Goal: Task Accomplishment & Management: Manage account settings

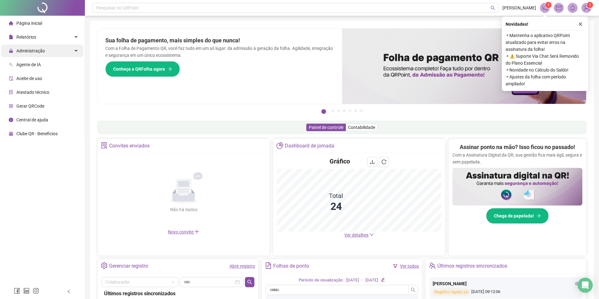
click at [14, 55] on span "Administração" at bounding box center [27, 51] width 36 height 13
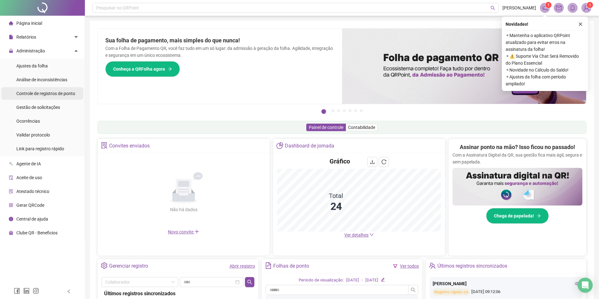
click at [26, 95] on span "Controle de registros de ponto" at bounding box center [45, 93] width 59 height 5
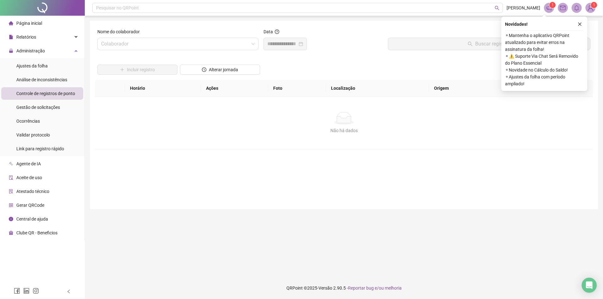
click at [576, 26] on div "Novidades !" at bounding box center [544, 24] width 79 height 8
click at [577, 24] on button "button" at bounding box center [580, 24] width 8 height 8
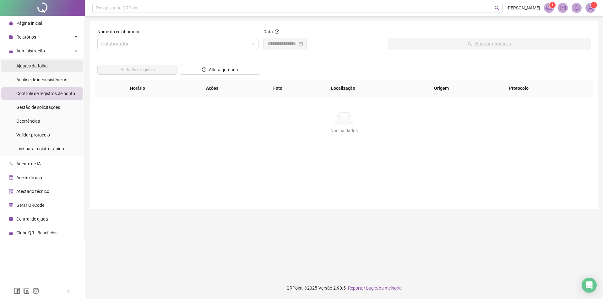
click at [68, 67] on li "Ajustes da folha" at bounding box center [42, 66] width 82 height 13
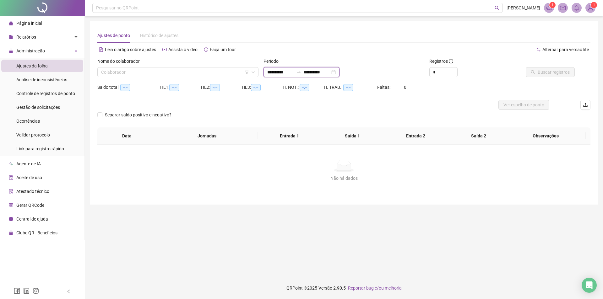
click at [330, 74] on input "**********" at bounding box center [317, 72] width 26 height 7
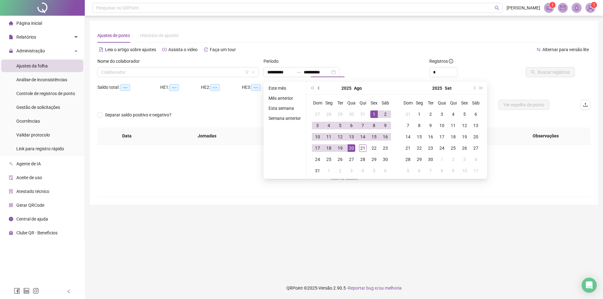
click at [320, 87] on button "prev-year" at bounding box center [319, 88] width 7 height 13
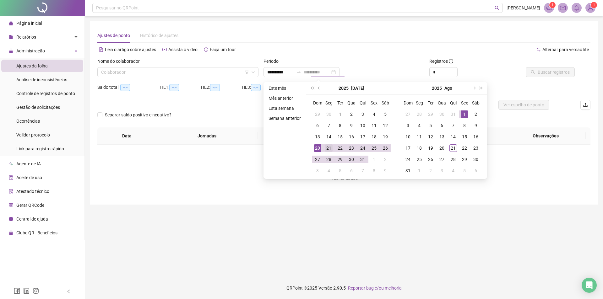
type input "**********"
click at [328, 149] on div "21" at bounding box center [329, 149] width 8 height 8
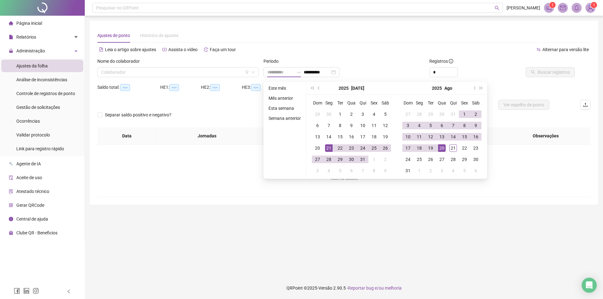
click at [439, 150] on div "20" at bounding box center [442, 149] width 8 height 8
type input "**********"
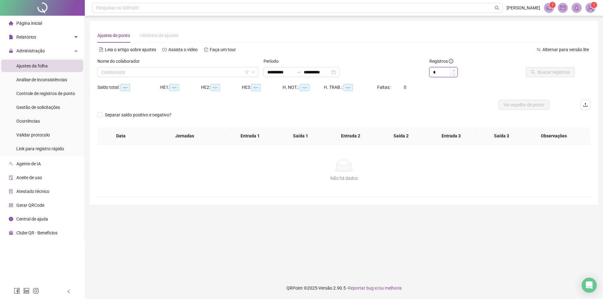
click at [457, 70] on span "Increase Value" at bounding box center [454, 71] width 7 height 6
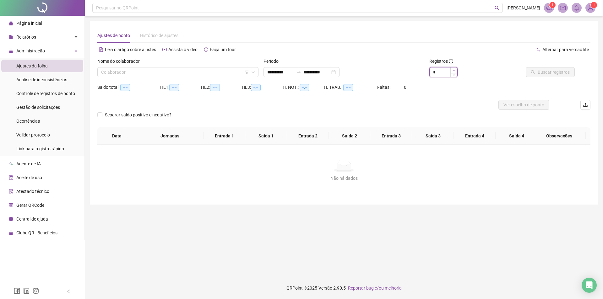
click at [457, 70] on span "Increase Value" at bounding box center [454, 71] width 7 height 6
type input "**"
click at [457, 70] on span "Increase Value" at bounding box center [454, 71] width 7 height 6
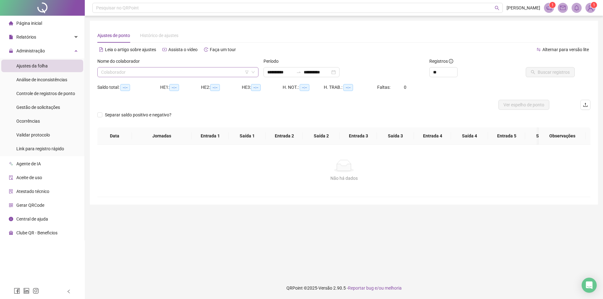
click at [186, 68] on input "search" at bounding box center [175, 72] width 148 height 9
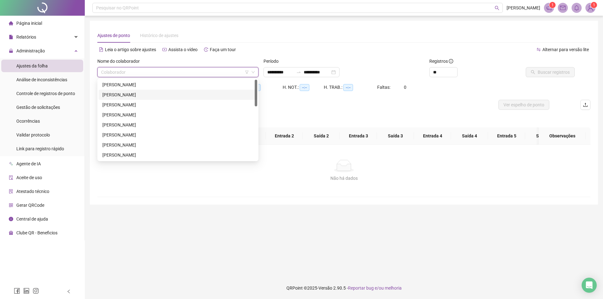
click at [165, 97] on div "[PERSON_NAME]" at bounding box center [177, 94] width 151 height 7
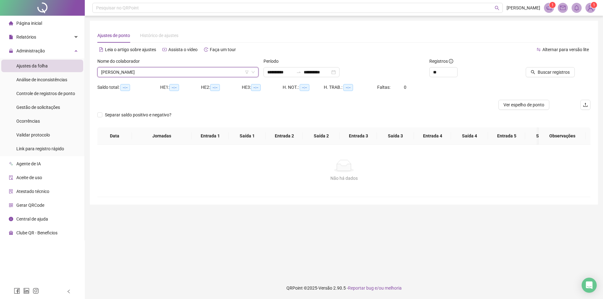
click at [165, 76] on span "[PERSON_NAME]" at bounding box center [178, 72] width 154 height 9
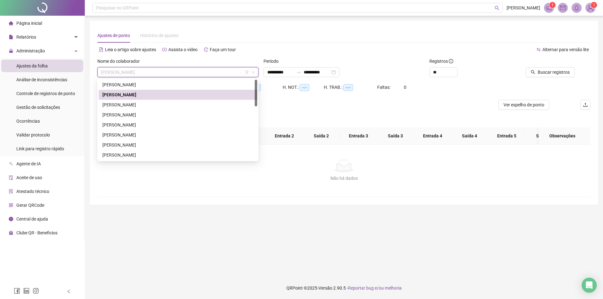
drag, startPoint x: 165, startPoint y: 91, endPoint x: 174, endPoint y: 92, distance: 8.5
click at [167, 93] on div "[PERSON_NAME]" at bounding box center [178, 95] width 159 height 10
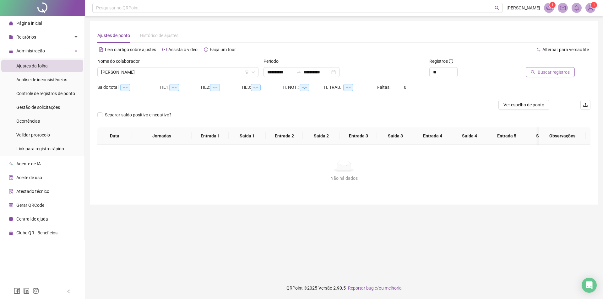
click at [557, 69] on button "Buscar registros" at bounding box center [550, 72] width 49 height 10
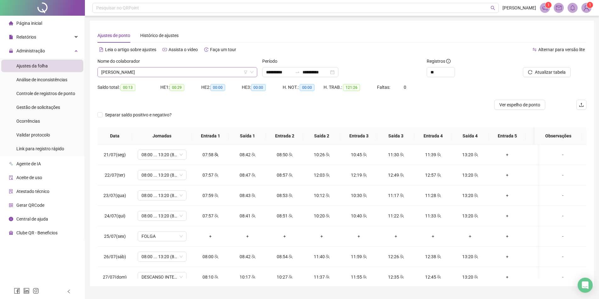
click at [185, 71] on span "[PERSON_NAME]" at bounding box center [177, 72] width 152 height 9
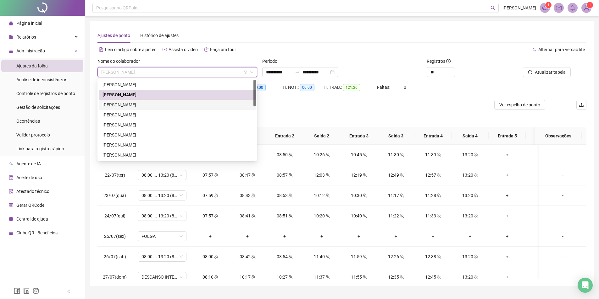
click at [167, 106] on div "[PERSON_NAME]" at bounding box center [177, 105] width 150 height 7
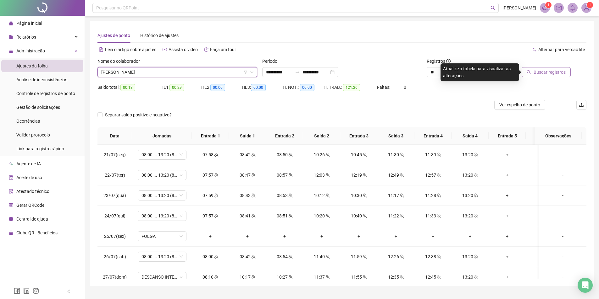
click at [530, 72] on icon "search" at bounding box center [528, 72] width 4 height 4
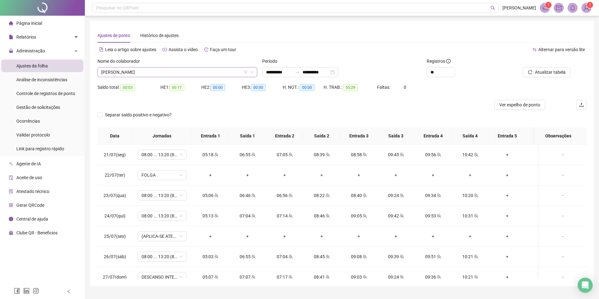
click at [149, 73] on span "[PERSON_NAME]" at bounding box center [177, 72] width 152 height 9
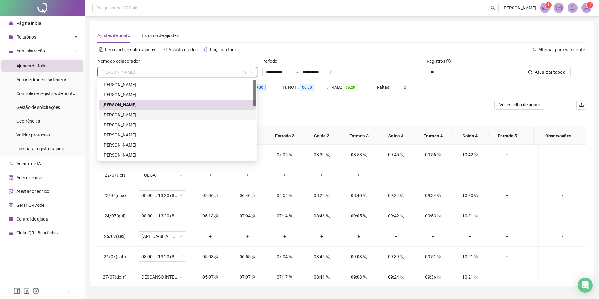
click at [150, 114] on div "[PERSON_NAME]" at bounding box center [177, 115] width 150 height 7
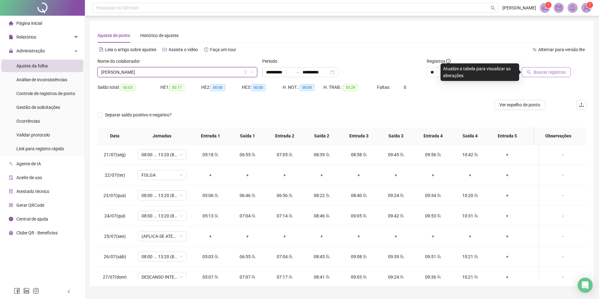
click at [556, 75] on span "Buscar registros" at bounding box center [549, 72] width 32 height 7
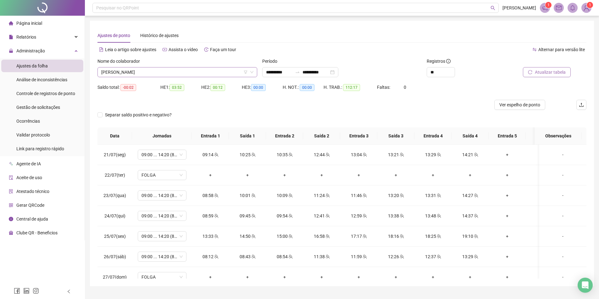
click at [228, 70] on span "[PERSON_NAME]" at bounding box center [177, 72] width 152 height 9
click at [298, 101] on div at bounding box center [280, 105] width 366 height 10
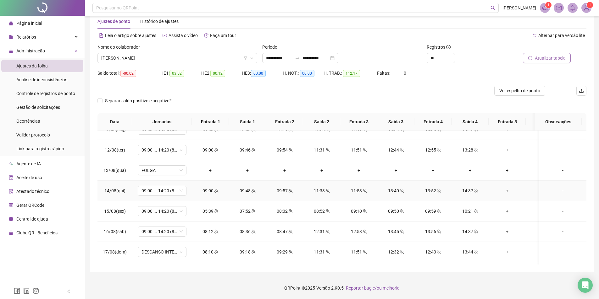
scroll to position [504, 0]
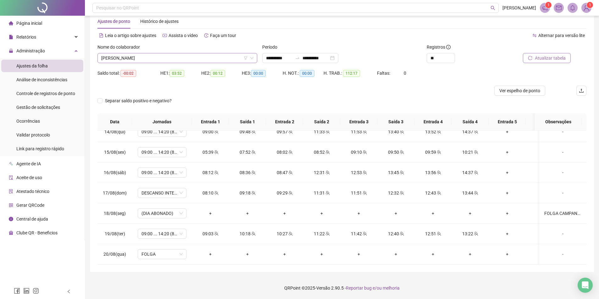
click at [136, 61] on span "[PERSON_NAME]" at bounding box center [177, 57] width 152 height 9
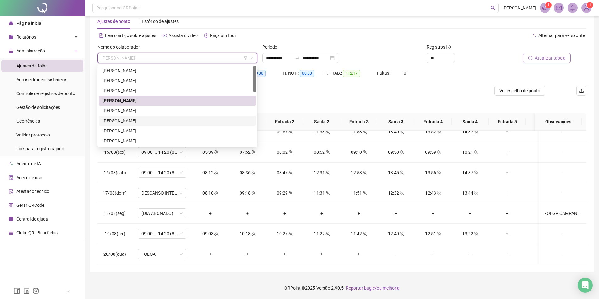
click at [132, 123] on div "[PERSON_NAME]" at bounding box center [177, 121] width 150 height 7
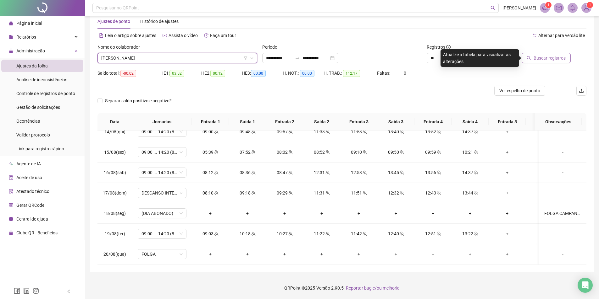
click at [532, 53] on button "Buscar registros" at bounding box center [545, 58] width 49 height 10
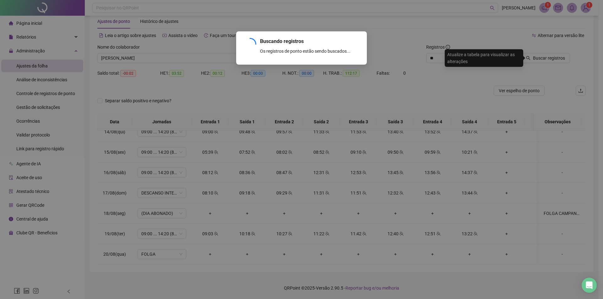
click at [535, 58] on div "Buscando registros Os registros de ponto estão sendo buscados... OK" at bounding box center [301, 149] width 603 height 299
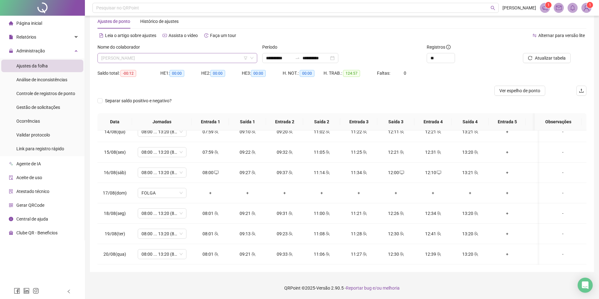
click at [177, 57] on span "[PERSON_NAME]" at bounding box center [177, 57] width 152 height 9
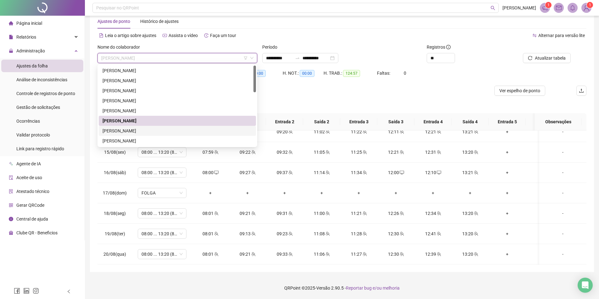
click at [153, 129] on div "[PERSON_NAME]" at bounding box center [177, 131] width 150 height 7
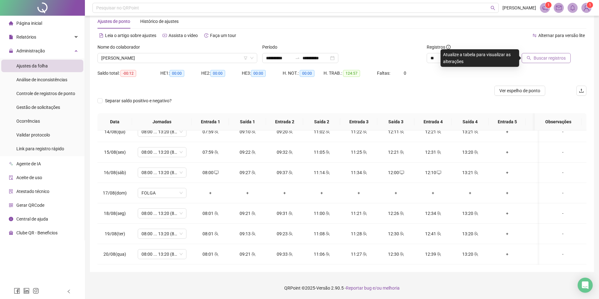
click at [539, 61] on span "Buscar registros" at bounding box center [549, 58] width 32 height 7
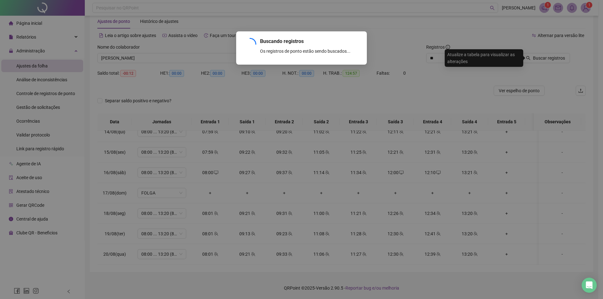
click at [537, 60] on div "Buscando registros Os registros de ponto estão sendo buscados... OK" at bounding box center [301, 149] width 603 height 299
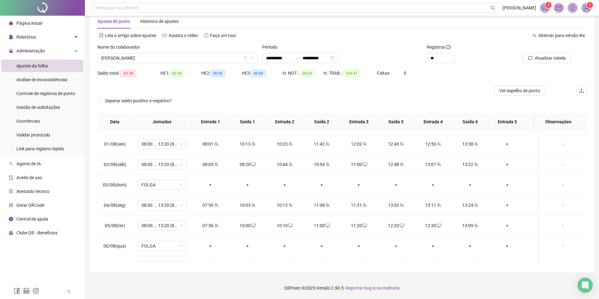
scroll to position [221, 0]
click at [160, 61] on span "[PERSON_NAME]" at bounding box center [177, 57] width 152 height 9
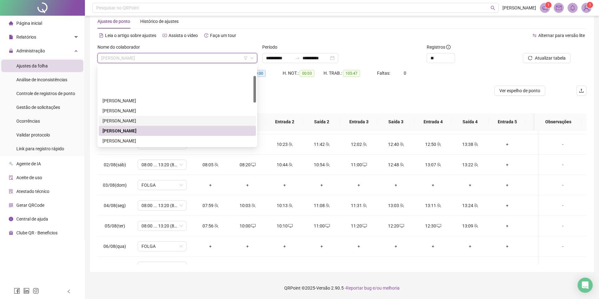
scroll to position [31, 0]
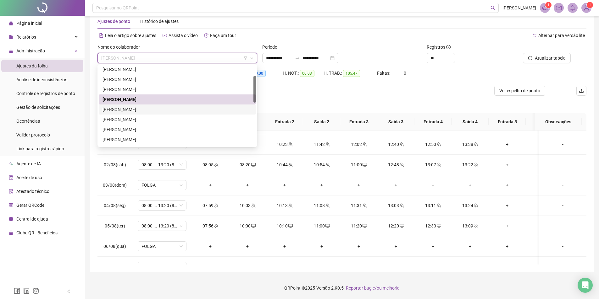
click at [154, 108] on div "[PERSON_NAME]" at bounding box center [177, 109] width 150 height 7
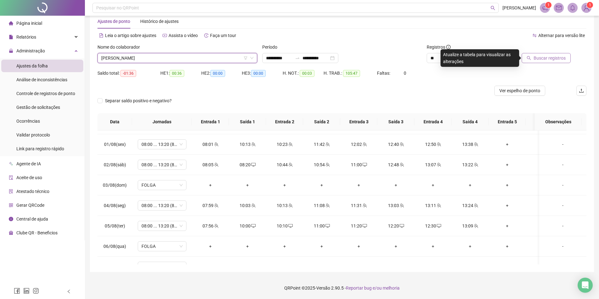
click at [537, 58] on span "Buscar registros" at bounding box center [549, 58] width 32 height 7
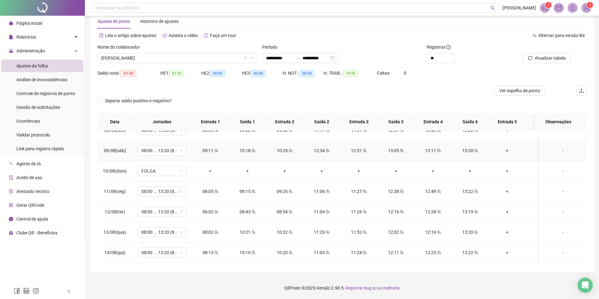
scroll to position [504, 0]
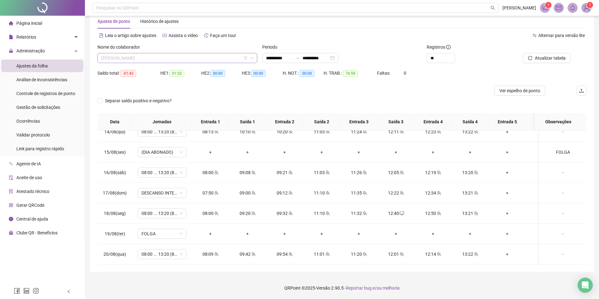
click at [177, 60] on span "[PERSON_NAME]" at bounding box center [177, 57] width 152 height 9
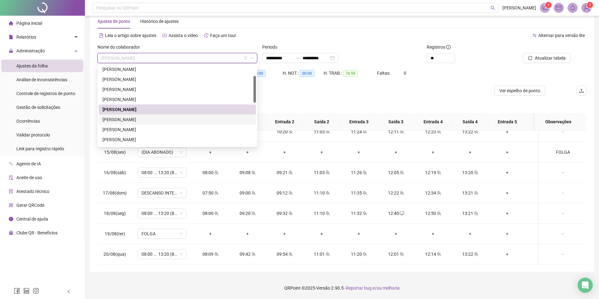
click at [166, 119] on div "[PERSON_NAME]" at bounding box center [177, 119] width 150 height 7
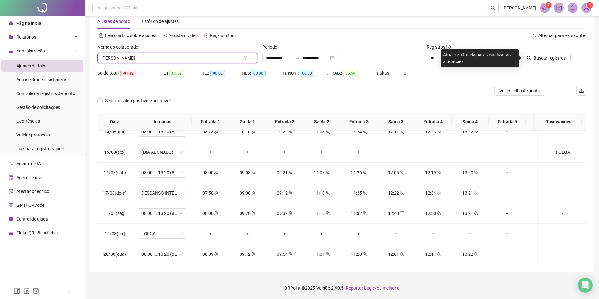
click at [201, 58] on span "[PERSON_NAME]" at bounding box center [177, 57] width 152 height 9
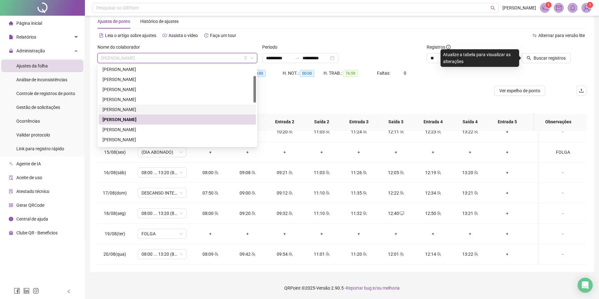
click at [159, 109] on div "[PERSON_NAME]" at bounding box center [177, 109] width 150 height 7
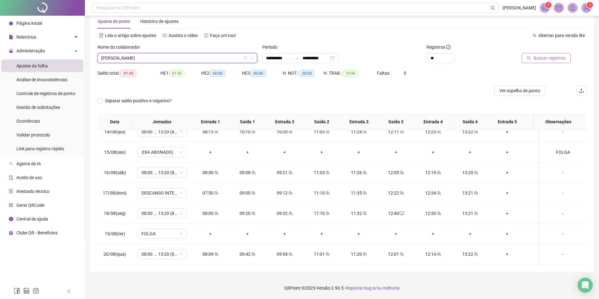
click at [530, 58] on icon "search" at bounding box center [528, 58] width 4 height 4
click at [166, 60] on span "[PERSON_NAME]" at bounding box center [177, 57] width 152 height 9
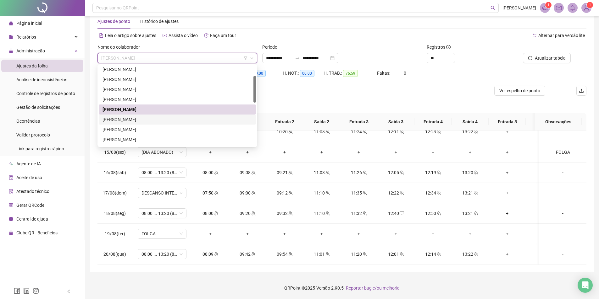
click at [151, 117] on div "[PERSON_NAME]" at bounding box center [177, 119] width 150 height 7
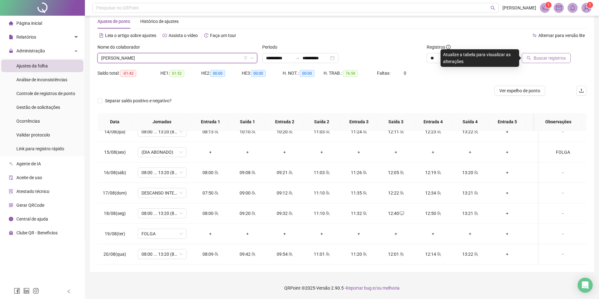
click at [533, 59] on button "Buscar registros" at bounding box center [545, 58] width 49 height 10
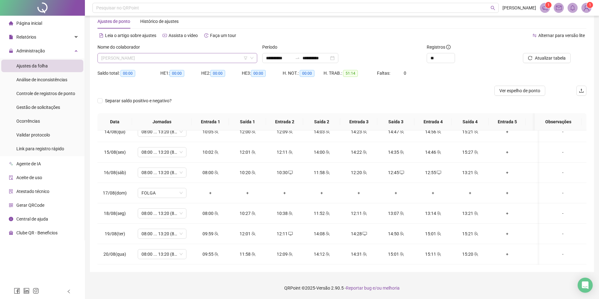
click at [154, 57] on span "[PERSON_NAME]" at bounding box center [177, 57] width 152 height 9
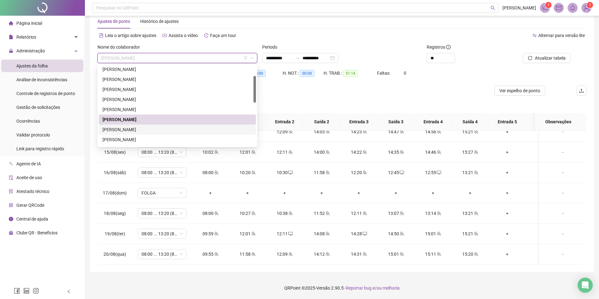
click at [146, 132] on div "[PERSON_NAME]" at bounding box center [177, 129] width 150 height 7
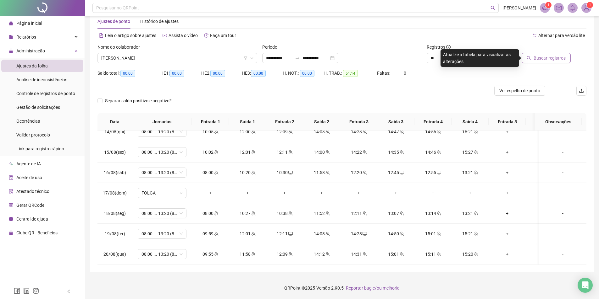
click at [561, 59] on span "Buscar registros" at bounding box center [549, 58] width 32 height 7
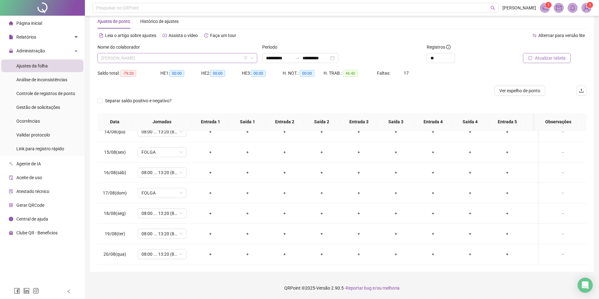
click at [159, 56] on span "[PERSON_NAME]" at bounding box center [177, 57] width 152 height 9
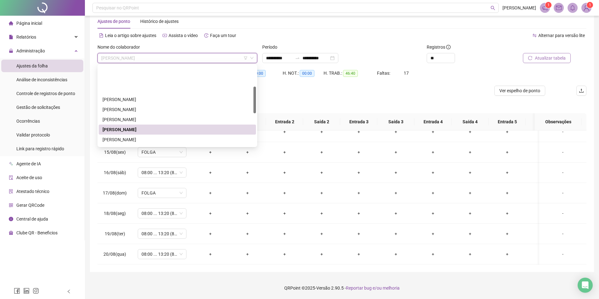
scroll to position [63, 0]
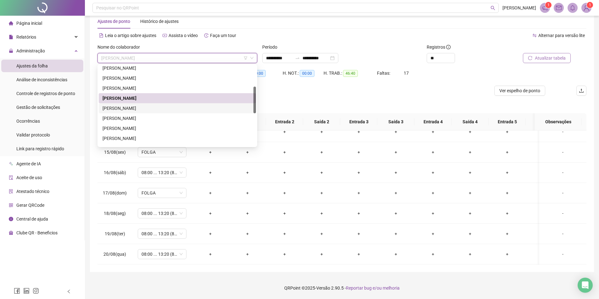
click at [125, 104] on div "[PERSON_NAME]" at bounding box center [177, 108] width 157 height 10
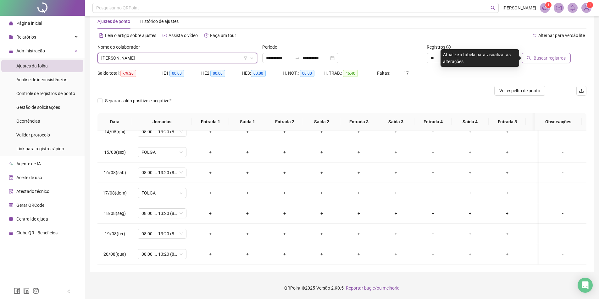
click at [542, 59] on span "Buscar registros" at bounding box center [549, 58] width 32 height 7
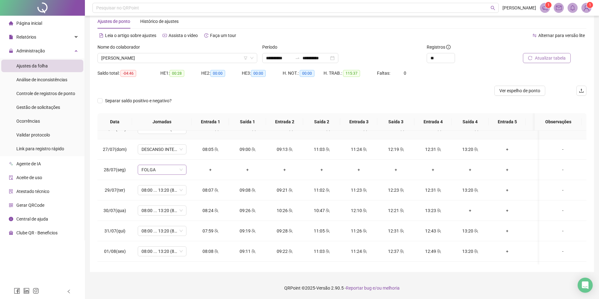
scroll to position [127, 0]
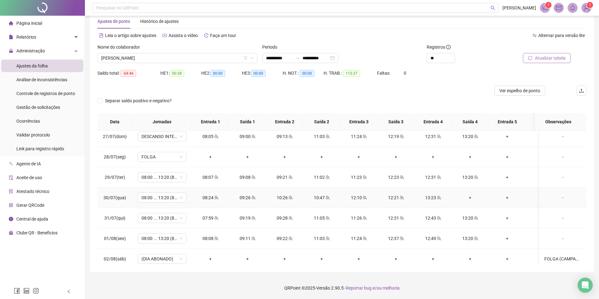
click at [470, 196] on div "+" at bounding box center [469, 198] width 27 height 7
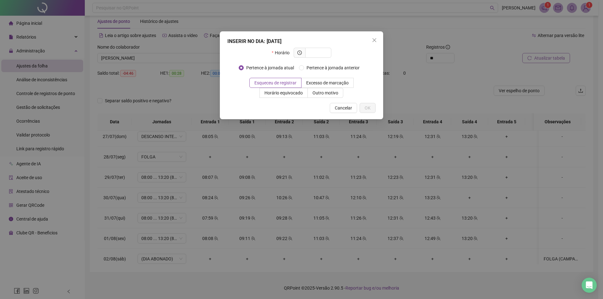
click at [346, 108] on span "Cancelar" at bounding box center [343, 108] width 17 height 7
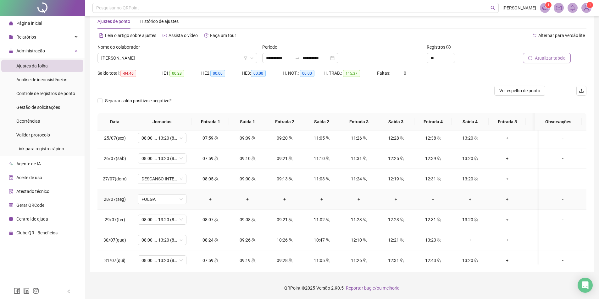
scroll to position [95, 0]
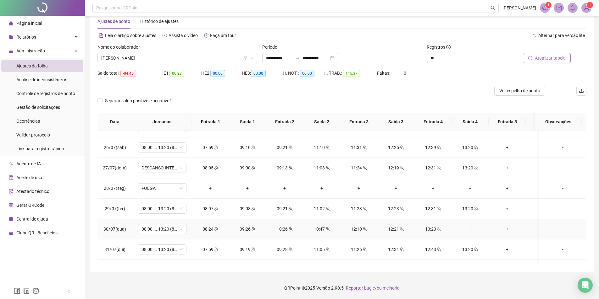
click at [465, 229] on div "+" at bounding box center [469, 229] width 27 height 7
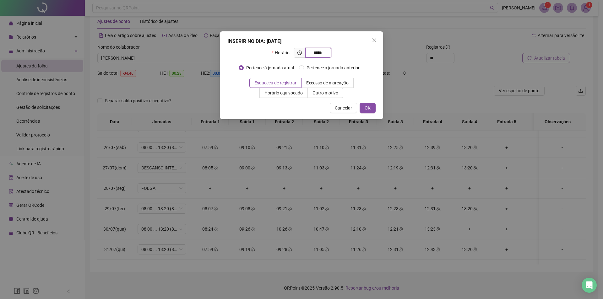
type input "*****"
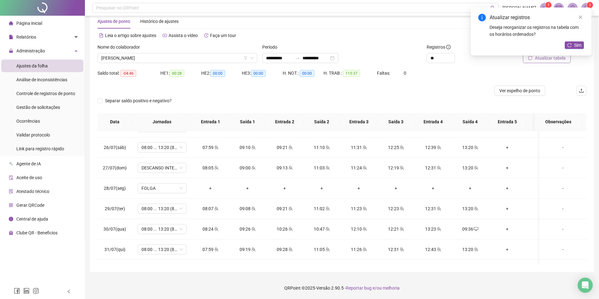
click at [564, 62] on button "Atualizar tabela" at bounding box center [547, 58] width 48 height 10
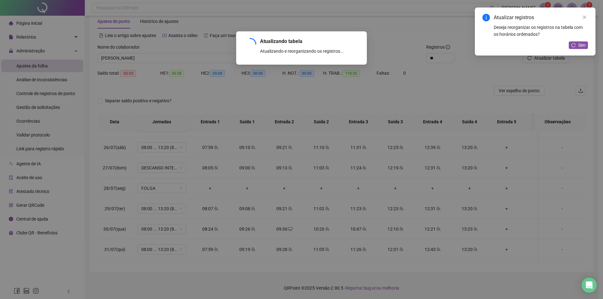
drag, startPoint x: 569, startPoint y: 49, endPoint x: 574, endPoint y: 47, distance: 4.8
click at [571, 48] on div "Sim" at bounding box center [578, 45] width 19 height 8
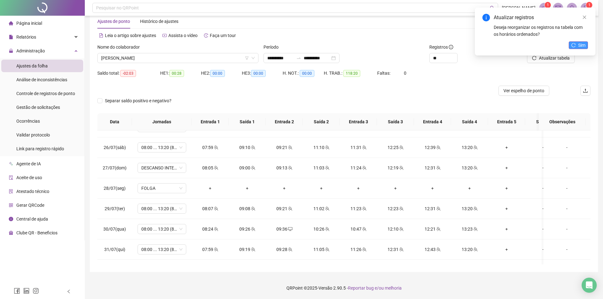
click at [579, 47] on span "Sim" at bounding box center [582, 45] width 7 height 7
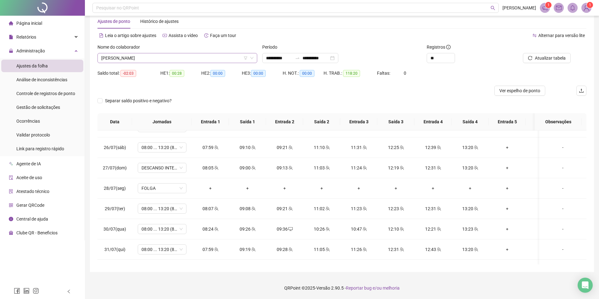
click at [170, 59] on span "[PERSON_NAME]" at bounding box center [177, 57] width 152 height 9
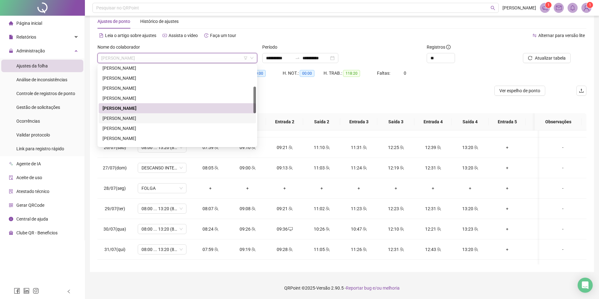
click at [131, 120] on div "[PERSON_NAME]" at bounding box center [177, 118] width 150 height 7
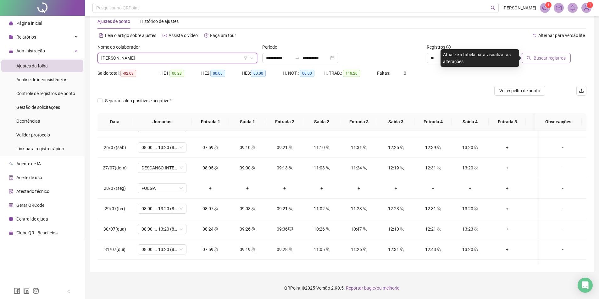
click at [545, 61] on span "Buscar registros" at bounding box center [549, 58] width 32 height 7
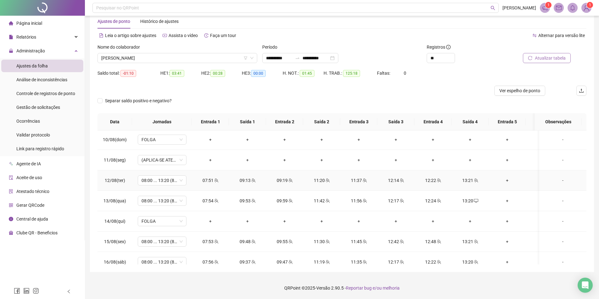
scroll to position [347, 0]
click at [170, 62] on span "[PERSON_NAME]" at bounding box center [177, 57] width 152 height 9
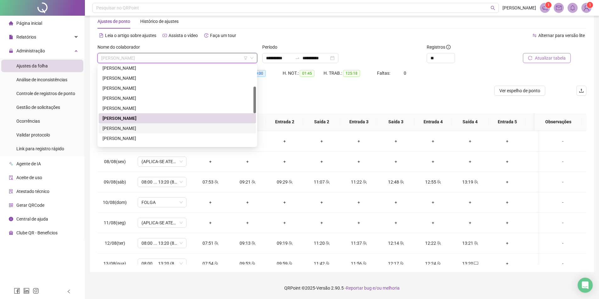
click at [149, 130] on div "[PERSON_NAME]" at bounding box center [177, 128] width 150 height 7
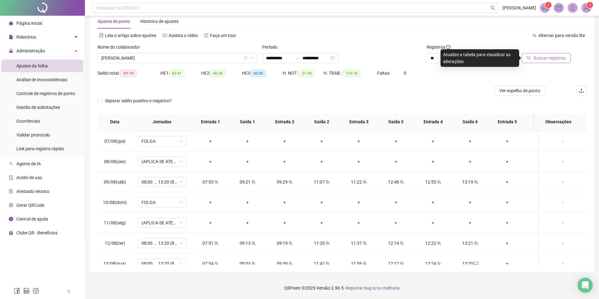
click at [547, 58] on span "Buscar registros" at bounding box center [549, 58] width 32 height 7
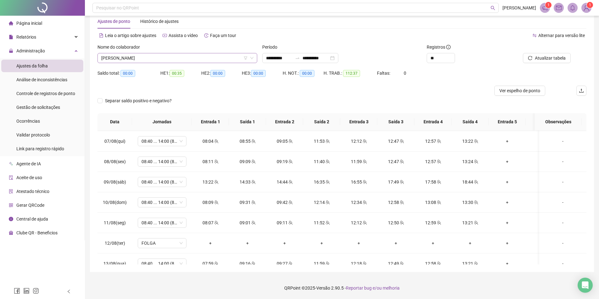
click at [180, 60] on span "[PERSON_NAME]" at bounding box center [177, 57] width 152 height 9
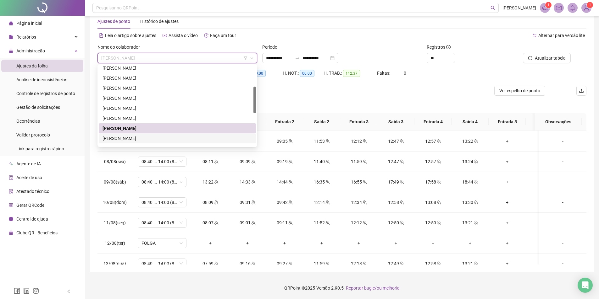
click at [186, 137] on div "[PERSON_NAME]" at bounding box center [177, 138] width 150 height 7
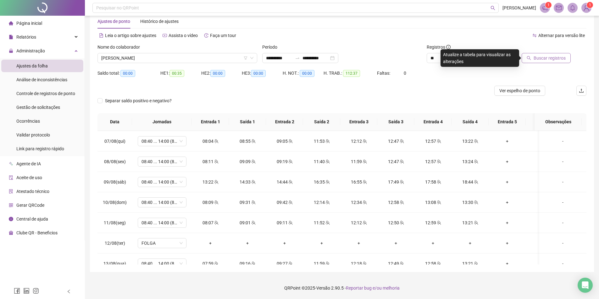
click at [548, 56] on span "Buscar registros" at bounding box center [549, 58] width 32 height 7
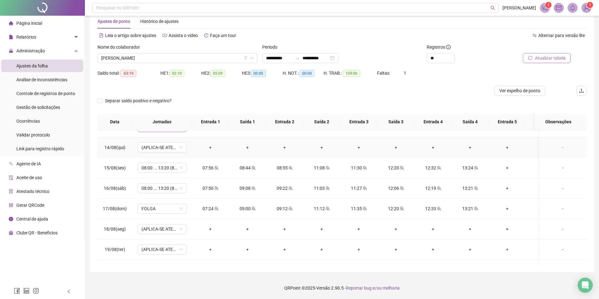
scroll to position [472, 0]
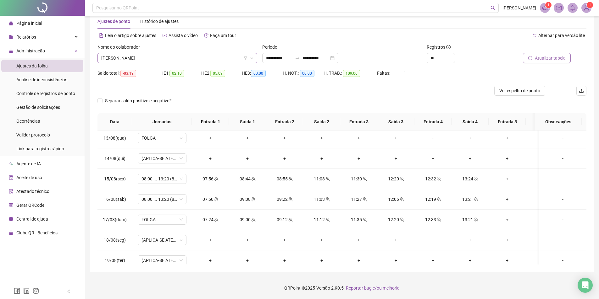
click at [131, 59] on span "[PERSON_NAME]" at bounding box center [177, 57] width 152 height 9
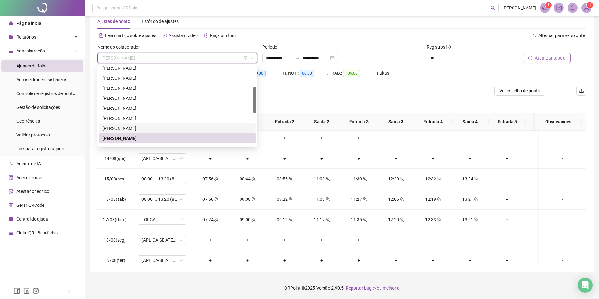
scroll to position [126, 0]
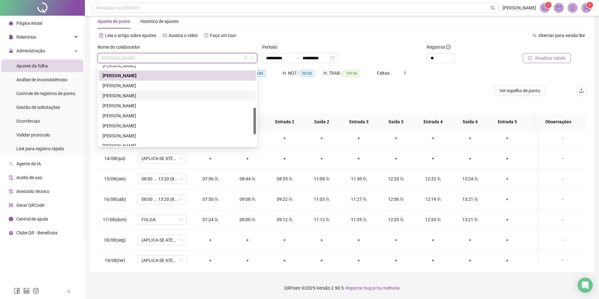
click at [140, 95] on div "[PERSON_NAME]" at bounding box center [177, 95] width 150 height 7
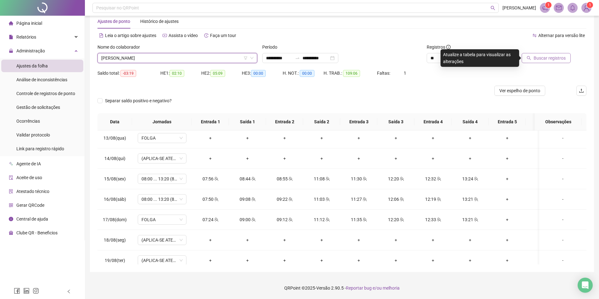
click at [548, 58] on span "Buscar registros" at bounding box center [549, 58] width 32 height 7
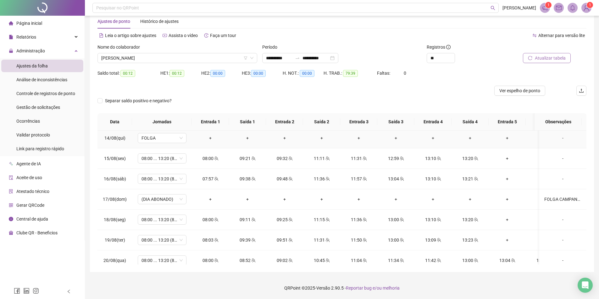
scroll to position [504, 0]
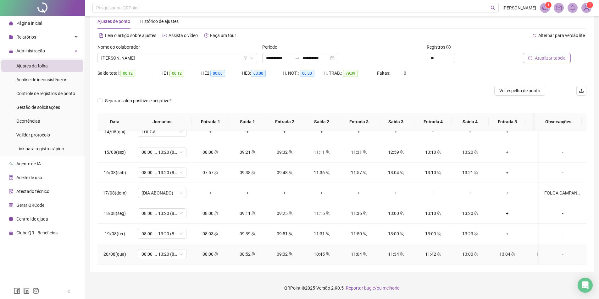
click at [318, 251] on div "10:45" at bounding box center [321, 254] width 27 height 7
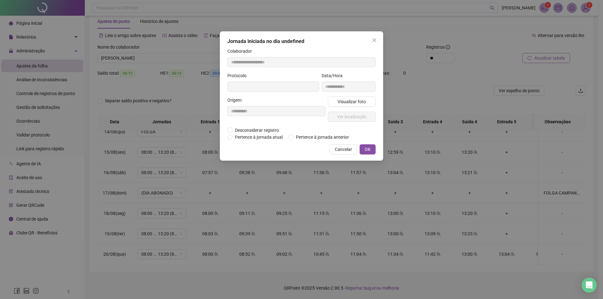
type input "**********"
click at [267, 131] on span "Desconsiderar registro" at bounding box center [257, 131] width 49 height 7
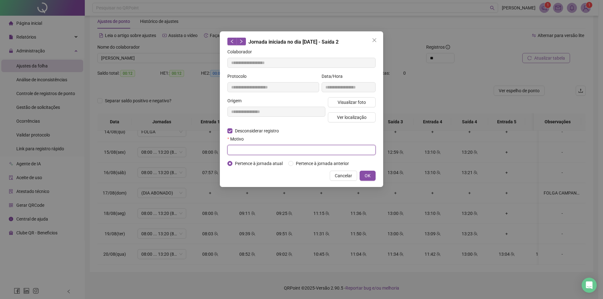
click at [268, 148] on input "text" at bounding box center [302, 150] width 148 height 10
type input "******"
drag, startPoint x: 367, startPoint y: 176, endPoint x: 367, endPoint y: 182, distance: 6.0
click at [367, 177] on span "OK" at bounding box center [368, 176] width 6 height 7
click at [368, 175] on span "OK" at bounding box center [368, 176] width 6 height 7
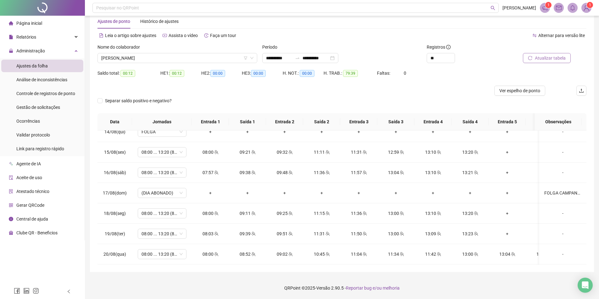
click at [535, 59] on span "Atualizar tabela" at bounding box center [550, 58] width 31 height 7
click at [395, 251] on div "11:42" at bounding box center [395, 254] width 27 height 7
click at [402, 252] on icon "team" at bounding box center [401, 254] width 4 height 4
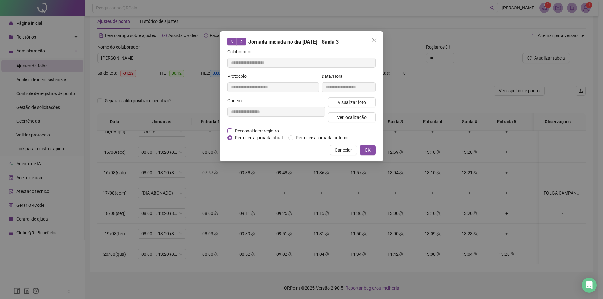
click at [263, 130] on span "Desconsiderar registro" at bounding box center [257, 131] width 49 height 7
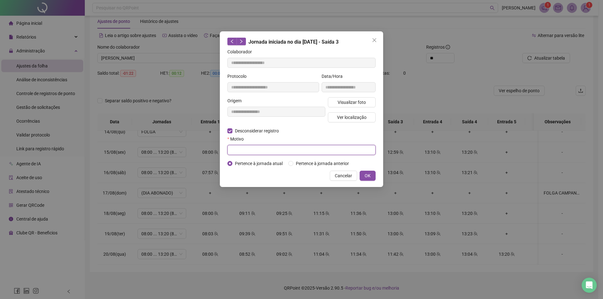
click at [275, 148] on input "text" at bounding box center [302, 150] width 148 height 10
type input "******"
click at [368, 176] on span "OK" at bounding box center [368, 176] width 6 height 7
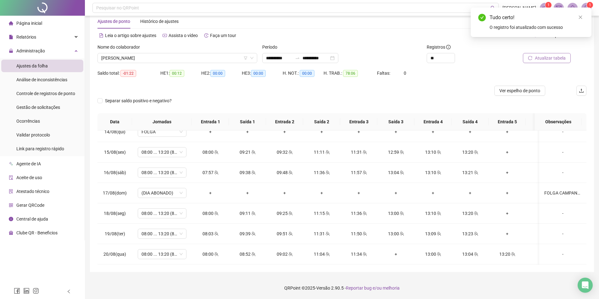
click at [541, 58] on span "Atualizar tabela" at bounding box center [550, 58] width 31 height 7
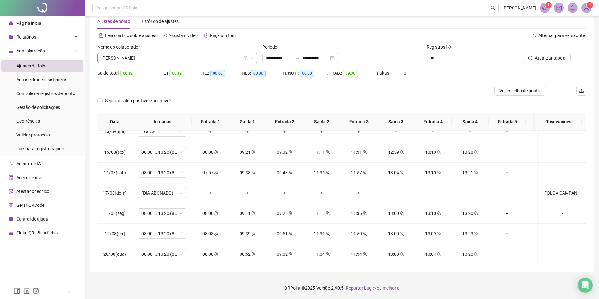
click at [211, 61] on span "[PERSON_NAME]" at bounding box center [177, 57] width 152 height 9
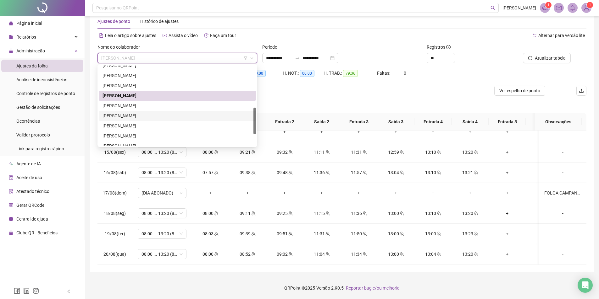
click at [157, 110] on div "[PERSON_NAME]" at bounding box center [177, 106] width 157 height 10
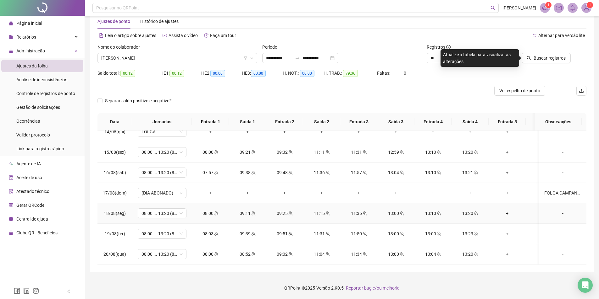
drag, startPoint x: 539, startPoint y: 59, endPoint x: 450, endPoint y: 220, distance: 184.1
click at [459, 214] on div "**********" at bounding box center [341, 149] width 489 height 231
click at [434, 251] on div "13:04" at bounding box center [432, 254] width 27 height 7
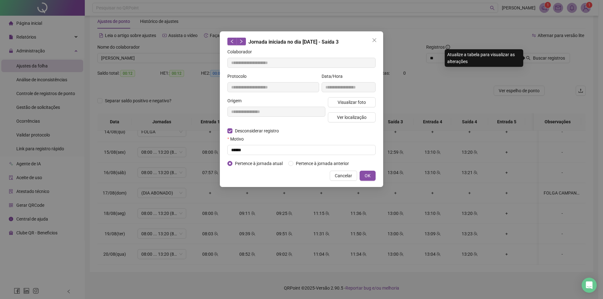
type input "**********"
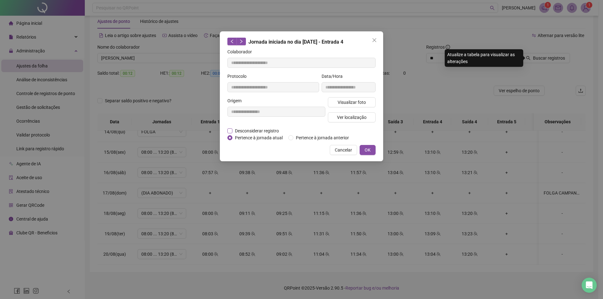
click at [253, 131] on span "Desconsiderar registro" at bounding box center [257, 131] width 49 height 7
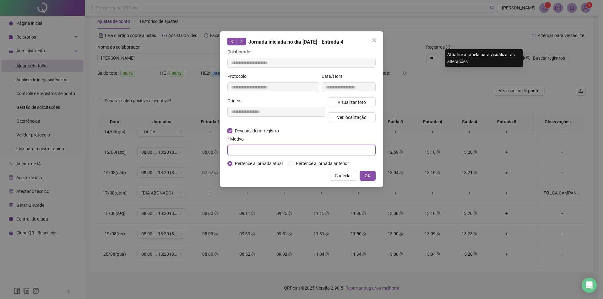
click at [255, 150] on input "text" at bounding box center [302, 150] width 148 height 10
type input "****"
click at [366, 178] on span "OK" at bounding box center [368, 176] width 6 height 7
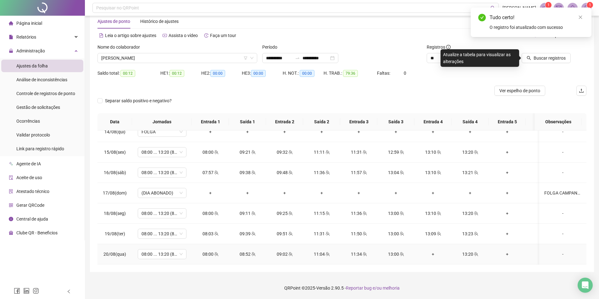
click at [431, 251] on div "+" at bounding box center [432, 254] width 27 height 7
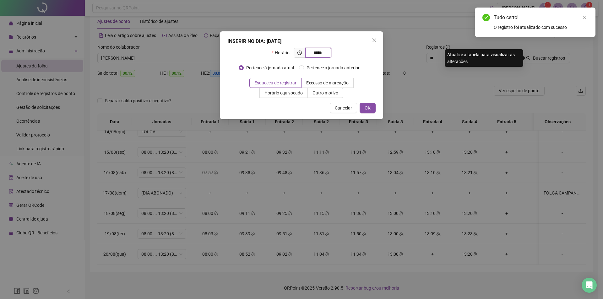
type input "*****"
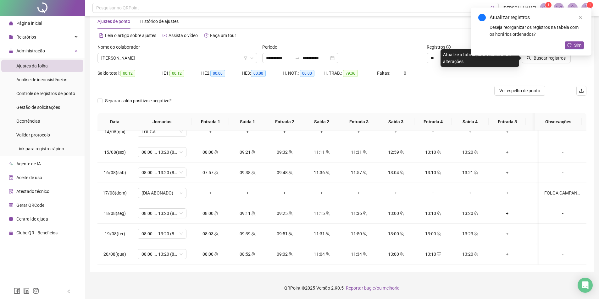
click at [584, 17] on div "Atualizar registros Deseja reorganizar os registros na tabela com os horários o…" at bounding box center [530, 32] width 121 height 48
drag, startPoint x: 582, startPoint y: 16, endPoint x: 580, endPoint y: 19, distance: 4.1
click at [581, 16] on icon "close" at bounding box center [580, 17] width 4 height 4
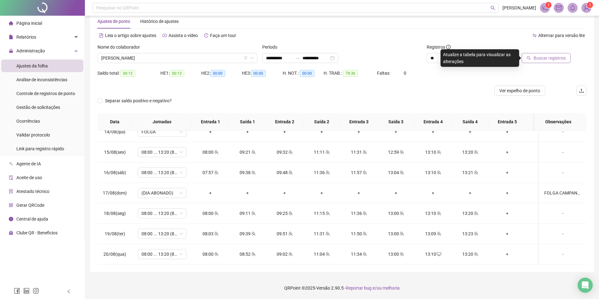
click at [546, 61] on span "Buscar registros" at bounding box center [549, 58] width 32 height 7
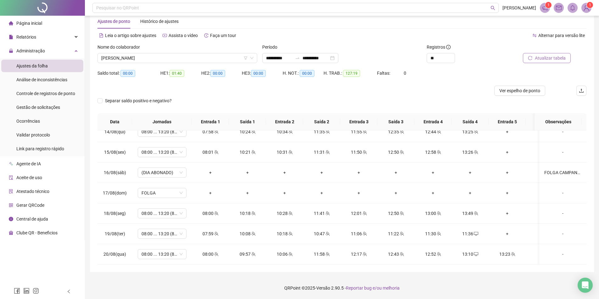
drag, startPoint x: 415, startPoint y: 265, endPoint x: 448, endPoint y: 264, distance: 32.4
click at [448, 264] on div "**********" at bounding box center [342, 140] width 504 height 266
click at [470, 251] on div "13:10" at bounding box center [469, 254] width 27 height 7
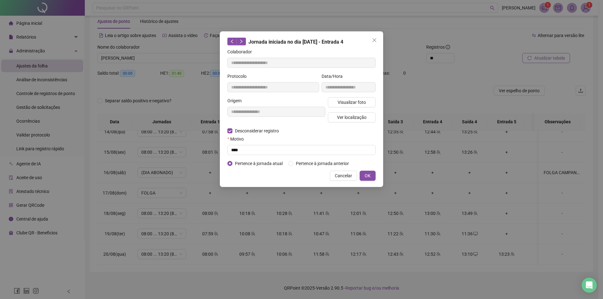
type input "**********"
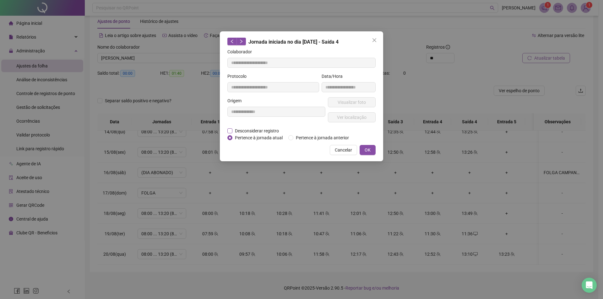
click at [265, 132] on span "Desconsiderar registro" at bounding box center [257, 131] width 49 height 7
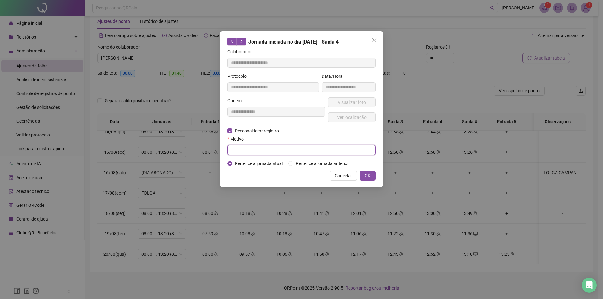
click at [265, 146] on input "text" at bounding box center [302, 150] width 148 height 10
type input "****"
click at [364, 176] on button "OK" at bounding box center [368, 176] width 16 height 10
drag, startPoint x: 348, startPoint y: 177, endPoint x: 433, endPoint y: 239, distance: 104.8
click at [348, 177] on span "Cancelar" at bounding box center [343, 176] width 17 height 7
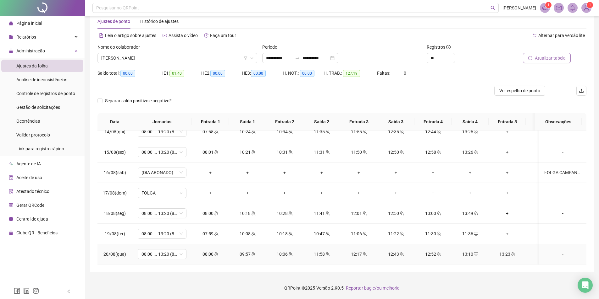
click at [464, 251] on div "13:10" at bounding box center [469, 254] width 27 height 7
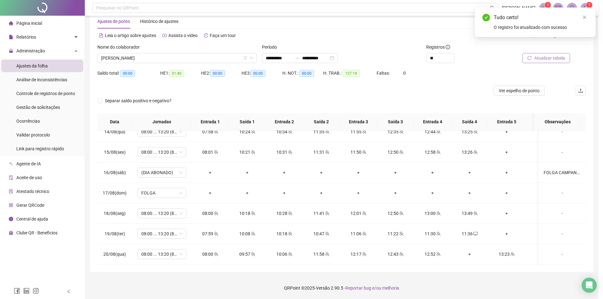
click at [536, 60] on span "Atualizar tabela" at bounding box center [550, 58] width 31 height 7
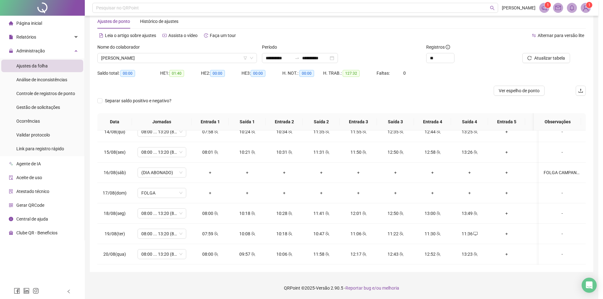
click at [133, 63] on div "Nome do colaborador [PERSON_NAME]" at bounding box center [177, 56] width 165 height 25
click at [134, 59] on span "[PERSON_NAME]" at bounding box center [177, 57] width 152 height 9
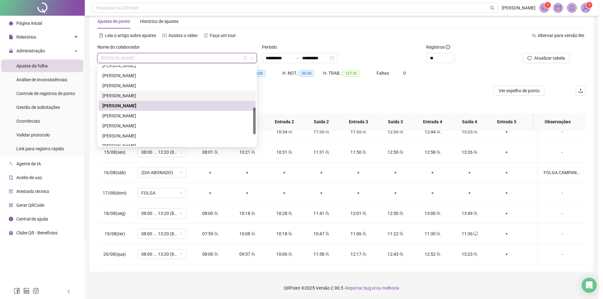
click at [148, 96] on div "[PERSON_NAME]" at bounding box center [177, 95] width 150 height 7
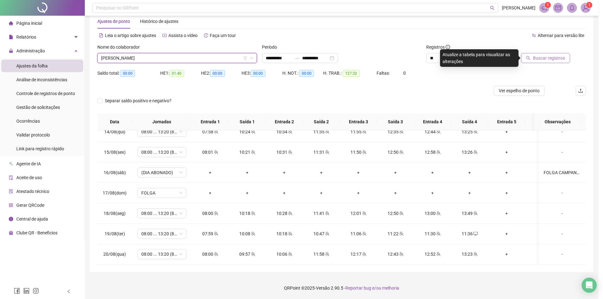
click at [546, 58] on span "Buscar registros" at bounding box center [549, 58] width 32 height 7
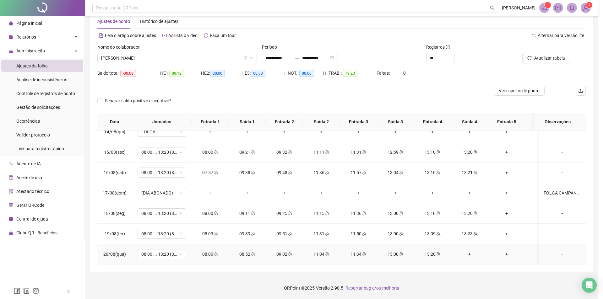
click at [467, 251] on div "+" at bounding box center [469, 254] width 27 height 7
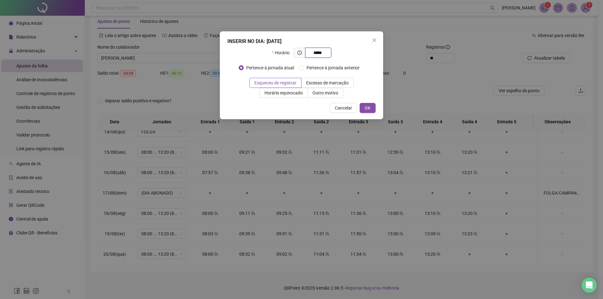
type input "*****"
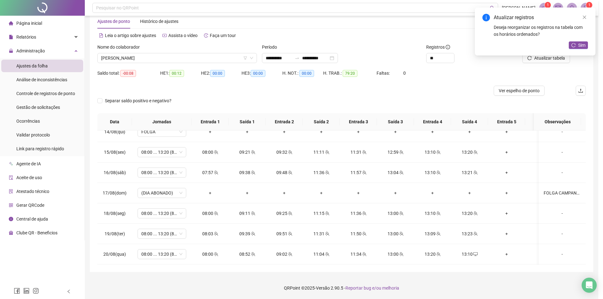
click at [552, 56] on div "Atualizar registros Deseja reorganizar os registros na tabela com os horários o…" at bounding box center [535, 32] width 121 height 48
click at [553, 62] on button "Atualizar tabela" at bounding box center [547, 58] width 48 height 10
click at [165, 57] on span "[PERSON_NAME]" at bounding box center [177, 57] width 152 height 9
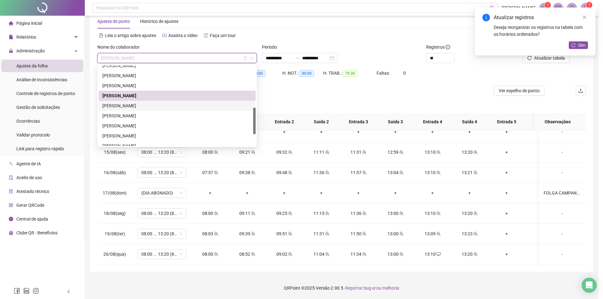
click at [134, 104] on div "[PERSON_NAME]" at bounding box center [177, 105] width 150 height 7
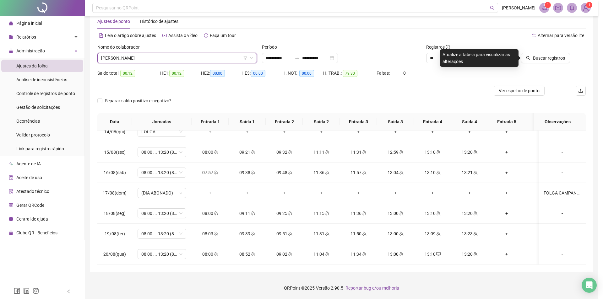
click at [549, 65] on div "Buscar registros" at bounding box center [547, 56] width 82 height 25
click at [548, 62] on button "Buscar registros" at bounding box center [545, 58] width 49 height 10
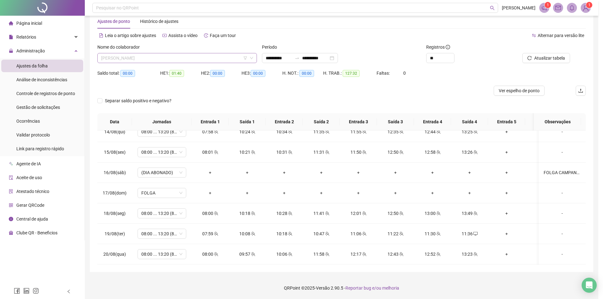
click at [134, 59] on span "[PERSON_NAME]" at bounding box center [177, 57] width 152 height 9
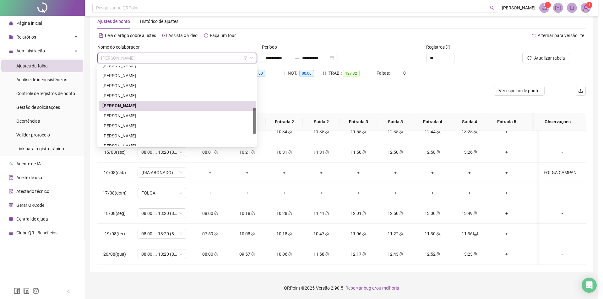
click at [130, 114] on div "[PERSON_NAME]" at bounding box center [177, 116] width 150 height 7
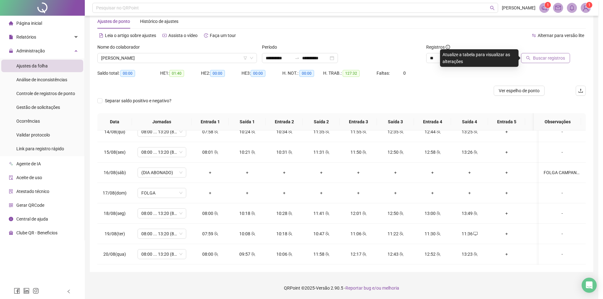
click at [552, 60] on span "Buscar registros" at bounding box center [549, 58] width 32 height 7
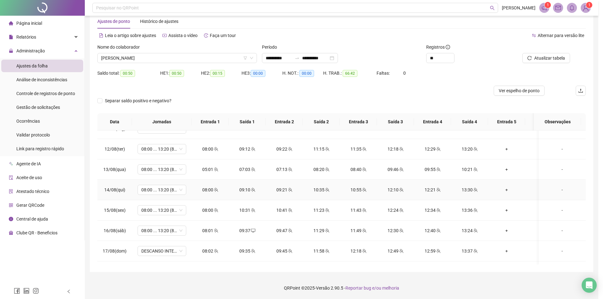
scroll to position [504, 0]
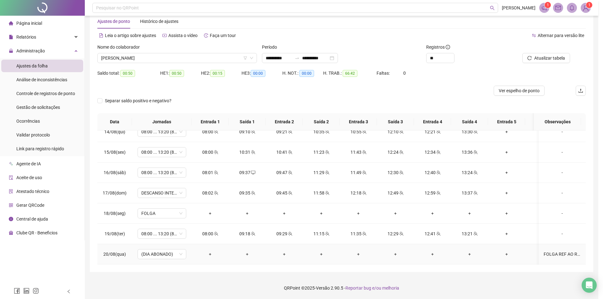
click at [555, 251] on div "FOLGA REF AO RETORNO ANTECIPADO DAS FERIAS - RETORNO ERA DIA 06/08" at bounding box center [562, 254] width 37 height 7
type textarea "**********"
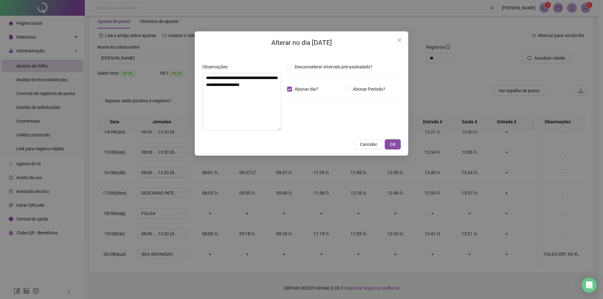
click at [372, 143] on button "Cancelar" at bounding box center [368, 145] width 27 height 10
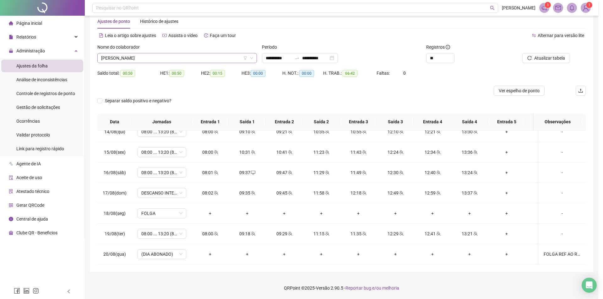
click at [167, 59] on span "[PERSON_NAME]" at bounding box center [177, 57] width 152 height 9
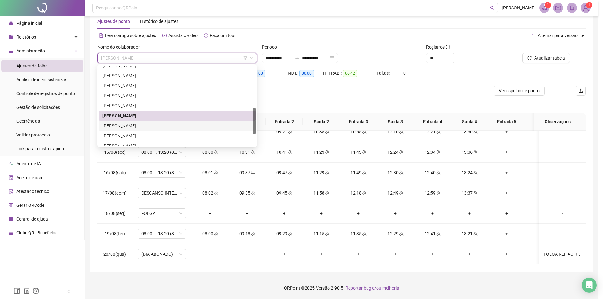
click at [148, 125] on div "[PERSON_NAME]" at bounding box center [177, 126] width 150 height 7
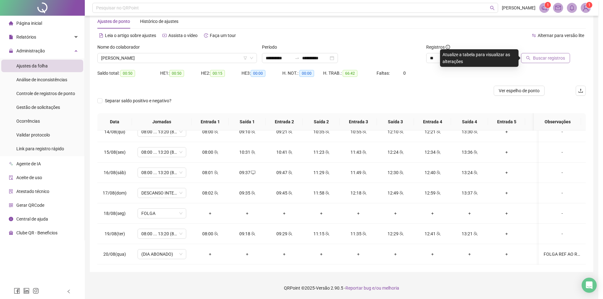
click at [545, 56] on span "Buscar registros" at bounding box center [549, 58] width 32 height 7
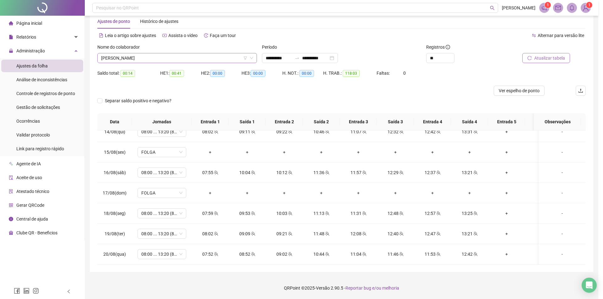
click at [156, 61] on span "[PERSON_NAME]" at bounding box center [177, 57] width 152 height 9
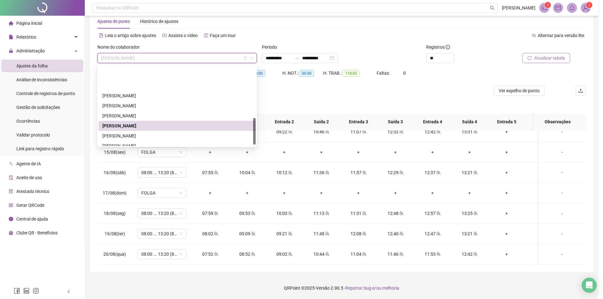
scroll to position [157, 0]
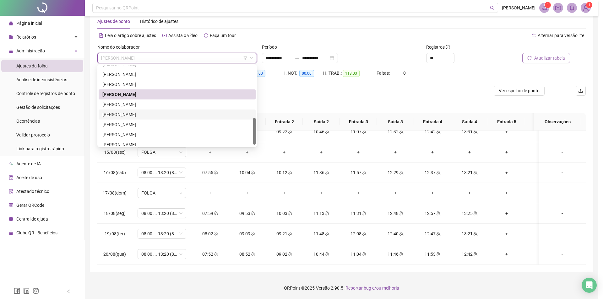
click at [151, 113] on div "[PERSON_NAME]" at bounding box center [177, 114] width 150 height 7
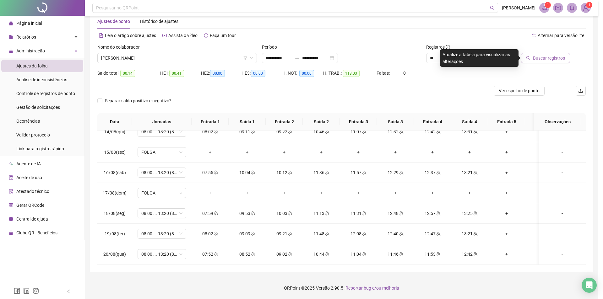
click at [559, 56] on span "Buscar registros" at bounding box center [549, 58] width 32 height 7
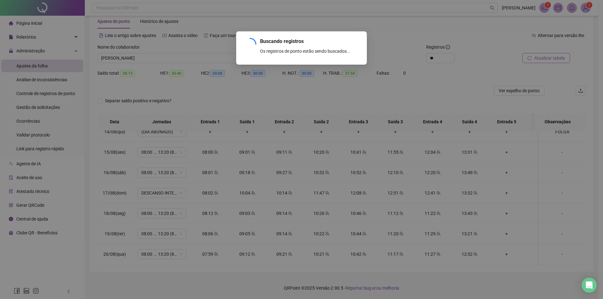
click at [558, 58] on div "Buscando registros Os registros de ponto estão sendo buscados... OK" at bounding box center [301, 149] width 603 height 299
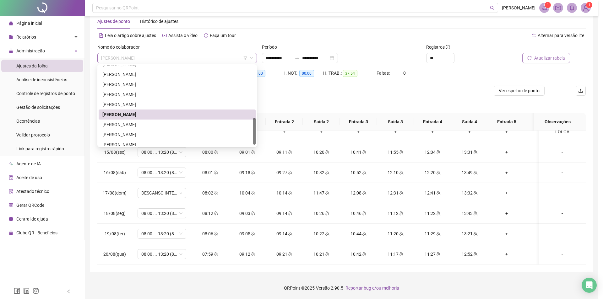
click at [160, 60] on span "[PERSON_NAME]" at bounding box center [177, 57] width 152 height 9
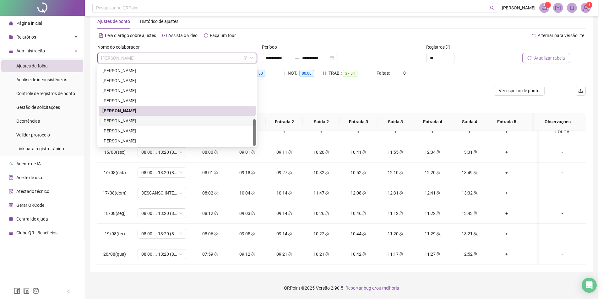
click at [143, 121] on div "[PERSON_NAME]" at bounding box center [177, 121] width 150 height 7
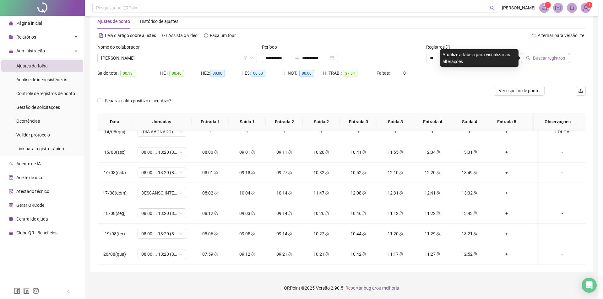
click at [543, 58] on span "Buscar registros" at bounding box center [549, 58] width 32 height 7
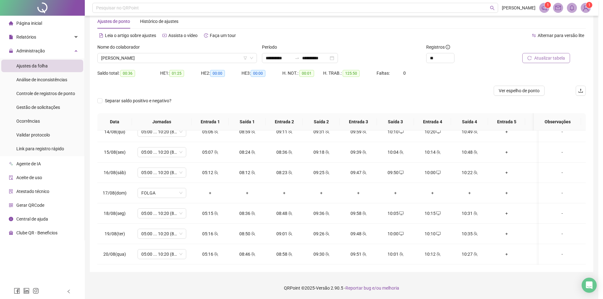
click at [333, 99] on div "Separar saldo positivo e negativo?" at bounding box center [341, 105] width 489 height 18
click at [185, 58] on span "[PERSON_NAME]" at bounding box center [177, 57] width 152 height 9
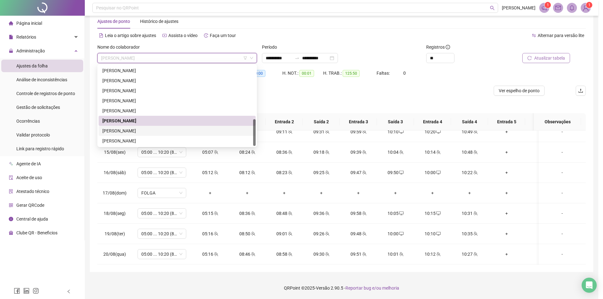
click at [161, 128] on div "[PERSON_NAME]" at bounding box center [177, 131] width 150 height 7
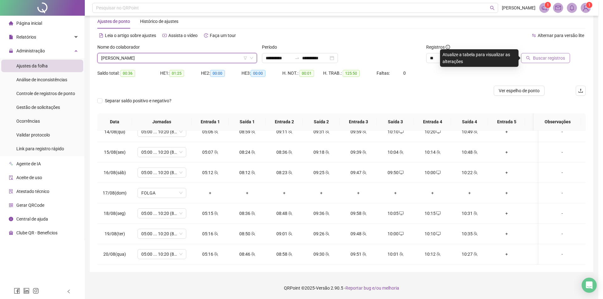
click at [538, 58] on span "Buscar registros" at bounding box center [549, 58] width 32 height 7
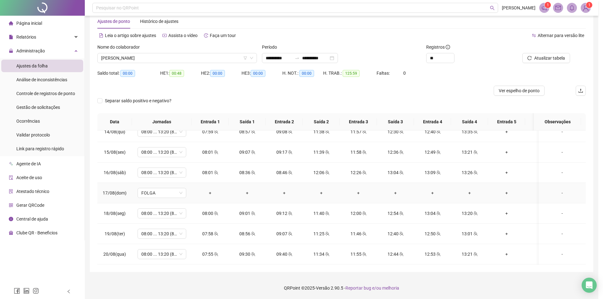
scroll to position [504, 0]
click at [152, 62] on span "[PERSON_NAME]" at bounding box center [177, 57] width 152 height 9
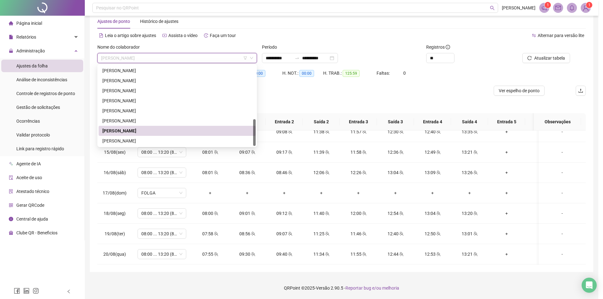
click at [145, 138] on div "[PERSON_NAME]" at bounding box center [177, 141] width 157 height 10
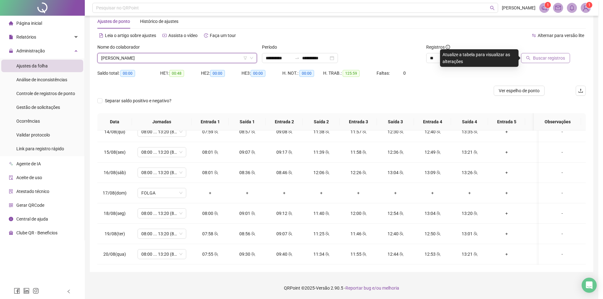
click at [535, 62] on button "Buscar registros" at bounding box center [545, 58] width 49 height 10
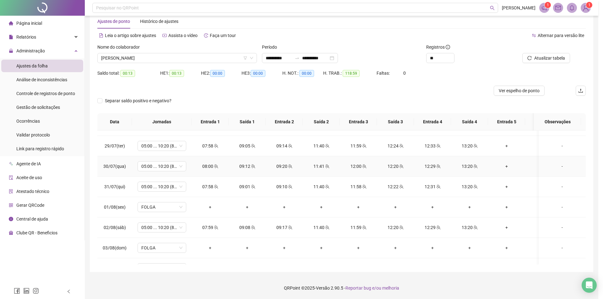
scroll to position [127, 0]
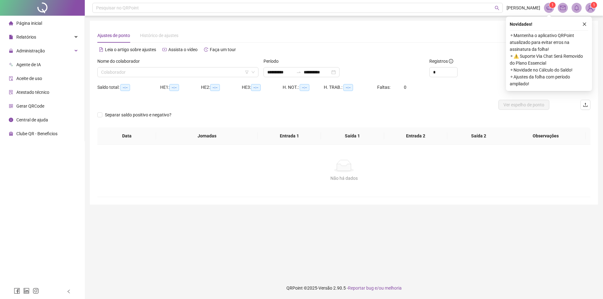
click at [39, 51] on span "Administração" at bounding box center [30, 50] width 29 height 5
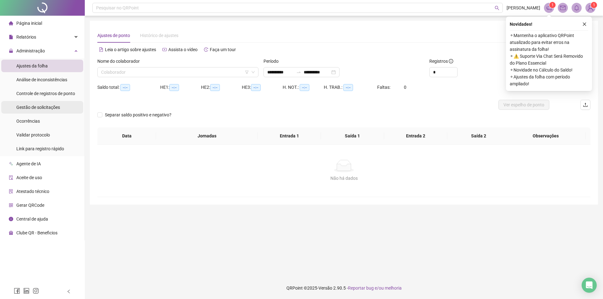
click at [42, 104] on div "Gestão de solicitações" at bounding box center [38, 107] width 44 height 13
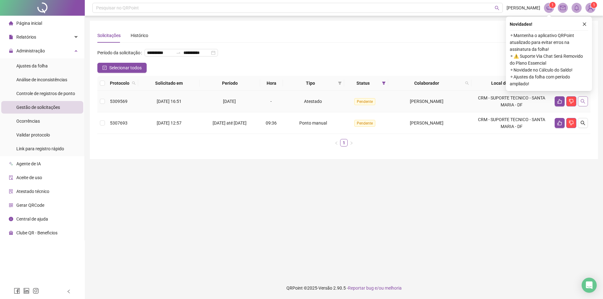
click at [586, 107] on button "button" at bounding box center [583, 101] width 10 height 10
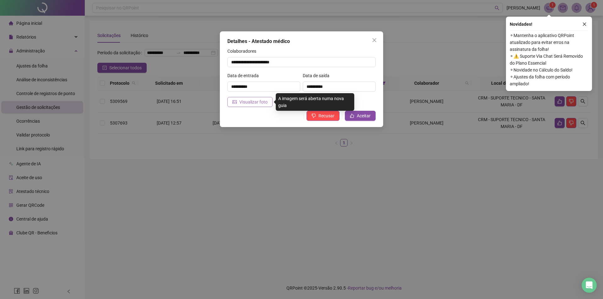
click at [255, 103] on span "Visualizar foto" at bounding box center [253, 102] width 28 height 7
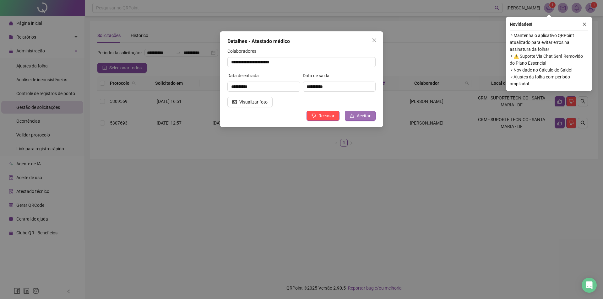
click at [360, 117] on span "Aceitar" at bounding box center [364, 116] width 14 height 7
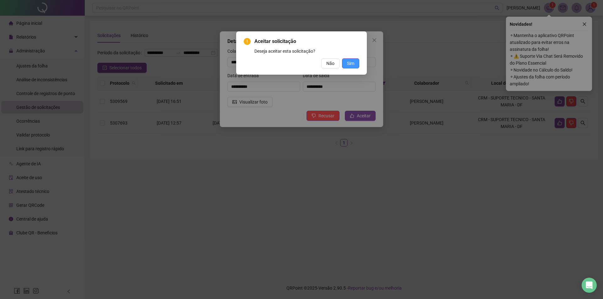
click at [349, 63] on span "Sim" at bounding box center [350, 63] width 7 height 7
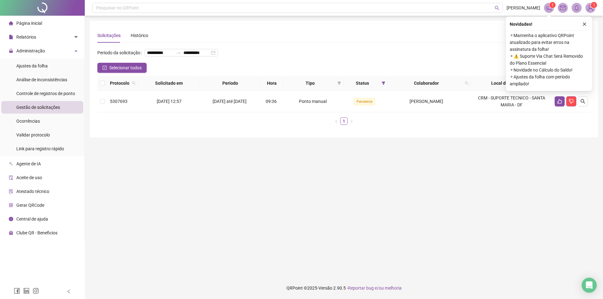
click at [217, 185] on main "**********" at bounding box center [344, 147] width 508 height 252
click at [585, 24] on icon "close" at bounding box center [585, 24] width 4 height 4
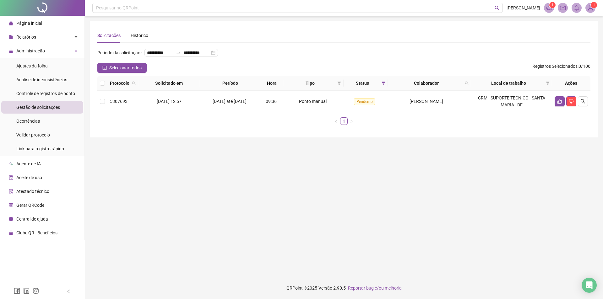
click at [265, 59] on div "**********" at bounding box center [343, 55] width 493 height 15
click at [572, 104] on icon "dislike" at bounding box center [571, 101] width 4 height 5
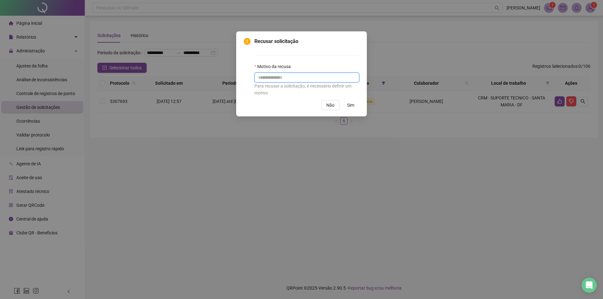
click at [292, 80] on input "text" at bounding box center [307, 78] width 105 height 10
type input "**********"
click at [351, 107] on span "Sim" at bounding box center [350, 105] width 7 height 7
